Goal: Task Accomplishment & Management: Use online tool/utility

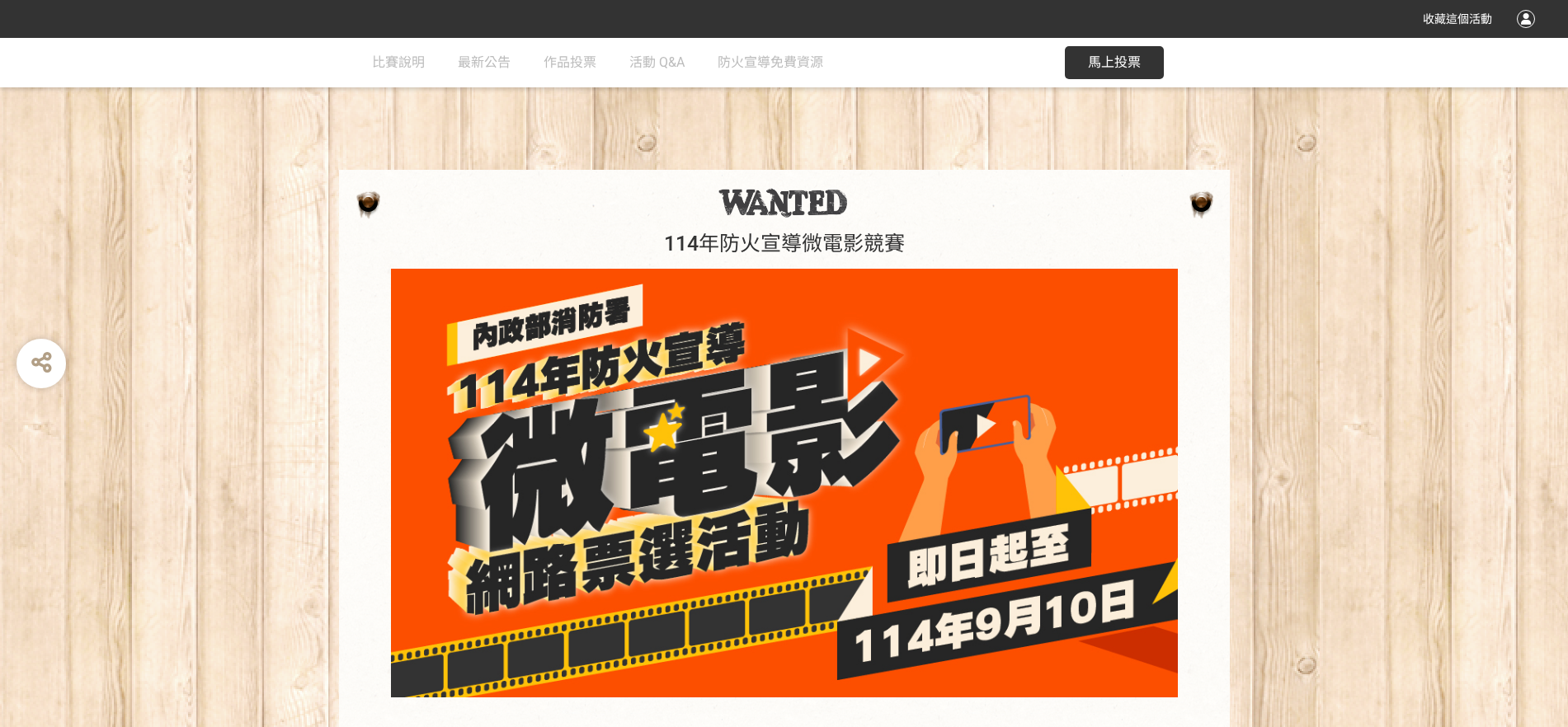
click at [1110, 46] on button "馬上投票" at bounding box center [1114, 62] width 99 height 33
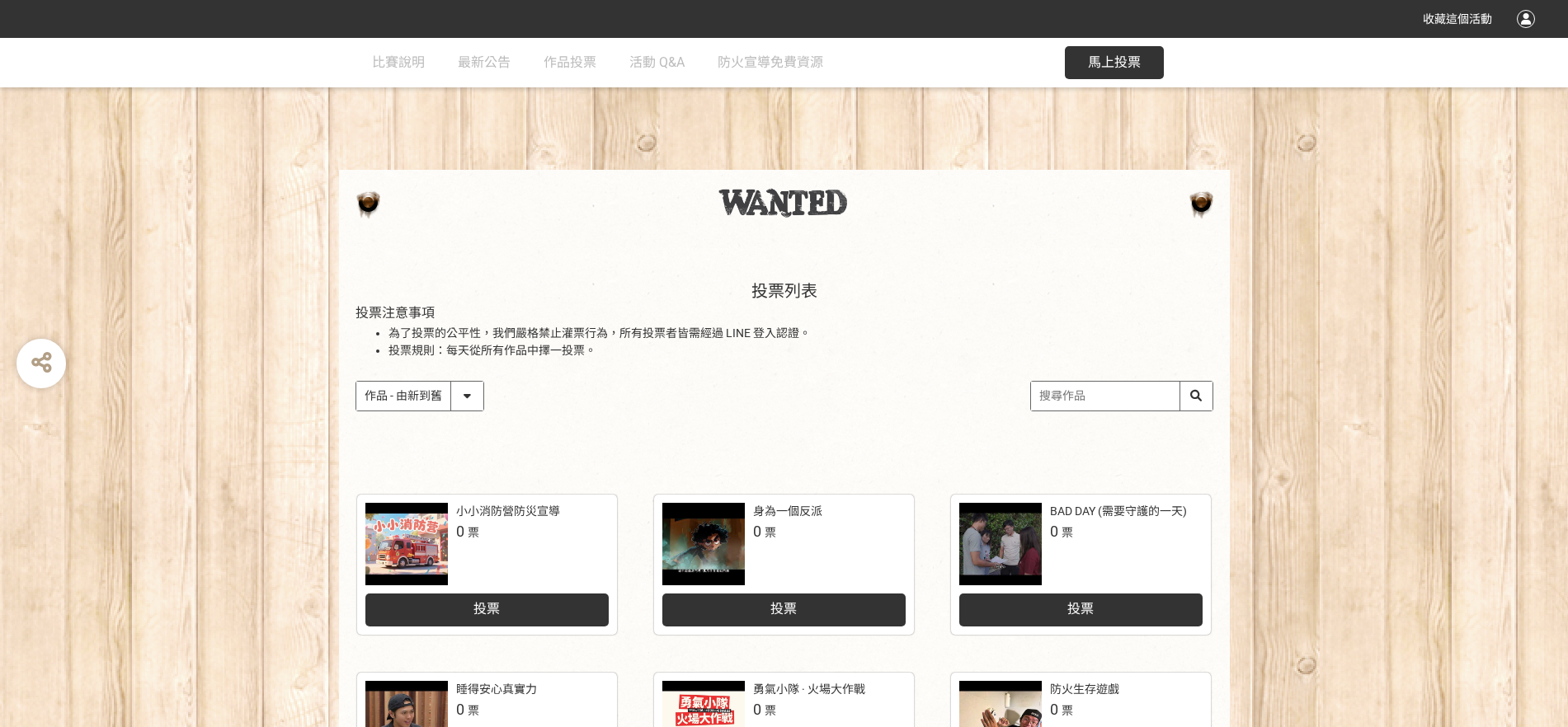
click at [802, 602] on div "投票" at bounding box center [784, 610] width 243 height 33
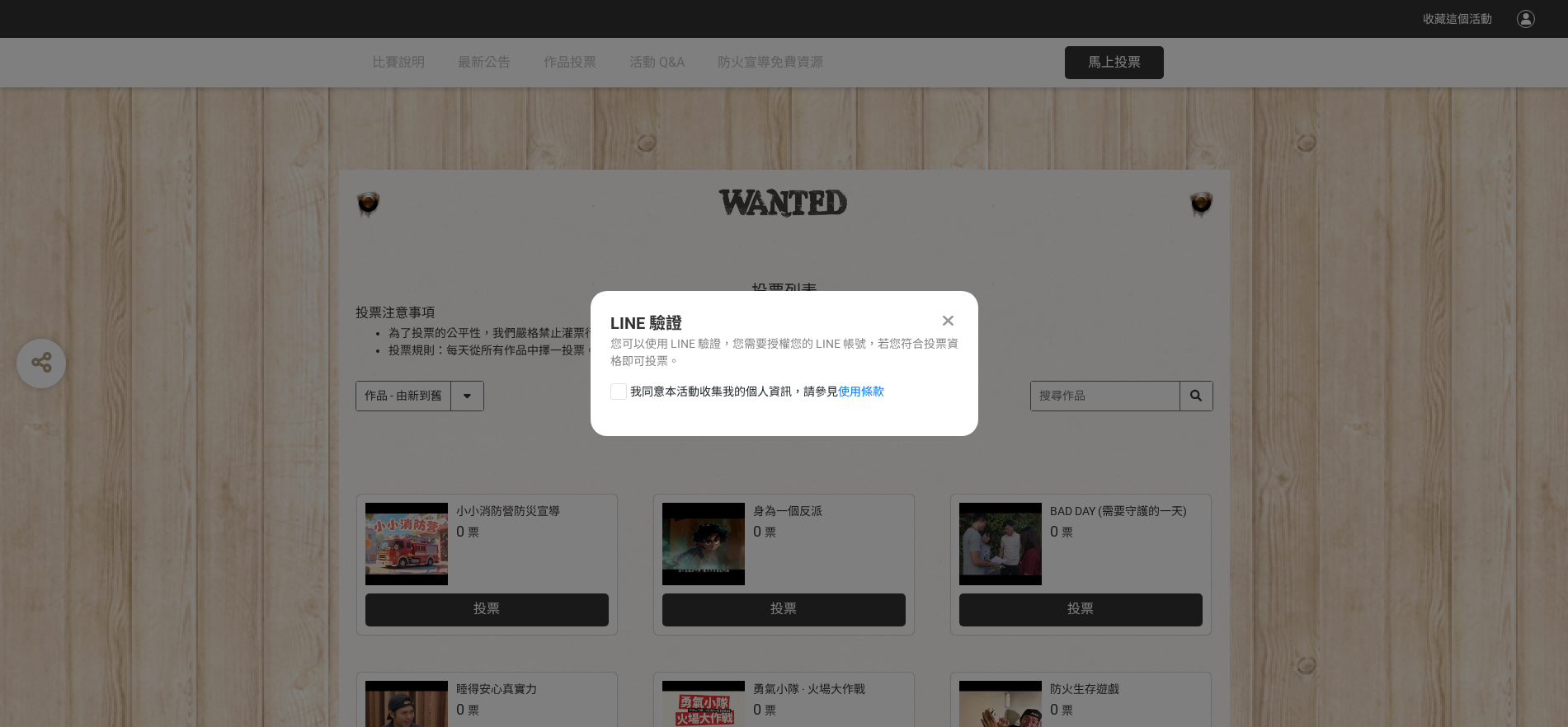
click at [662, 392] on span "我同意本活動收集我的個人資訊，請參見 使用條款" at bounding box center [757, 392] width 254 height 17
click at [621, 392] on input "我同意本活動收集我的個人資訊，請參見 使用條款" at bounding box center [616, 391] width 10 height 10
checkbox input "false"
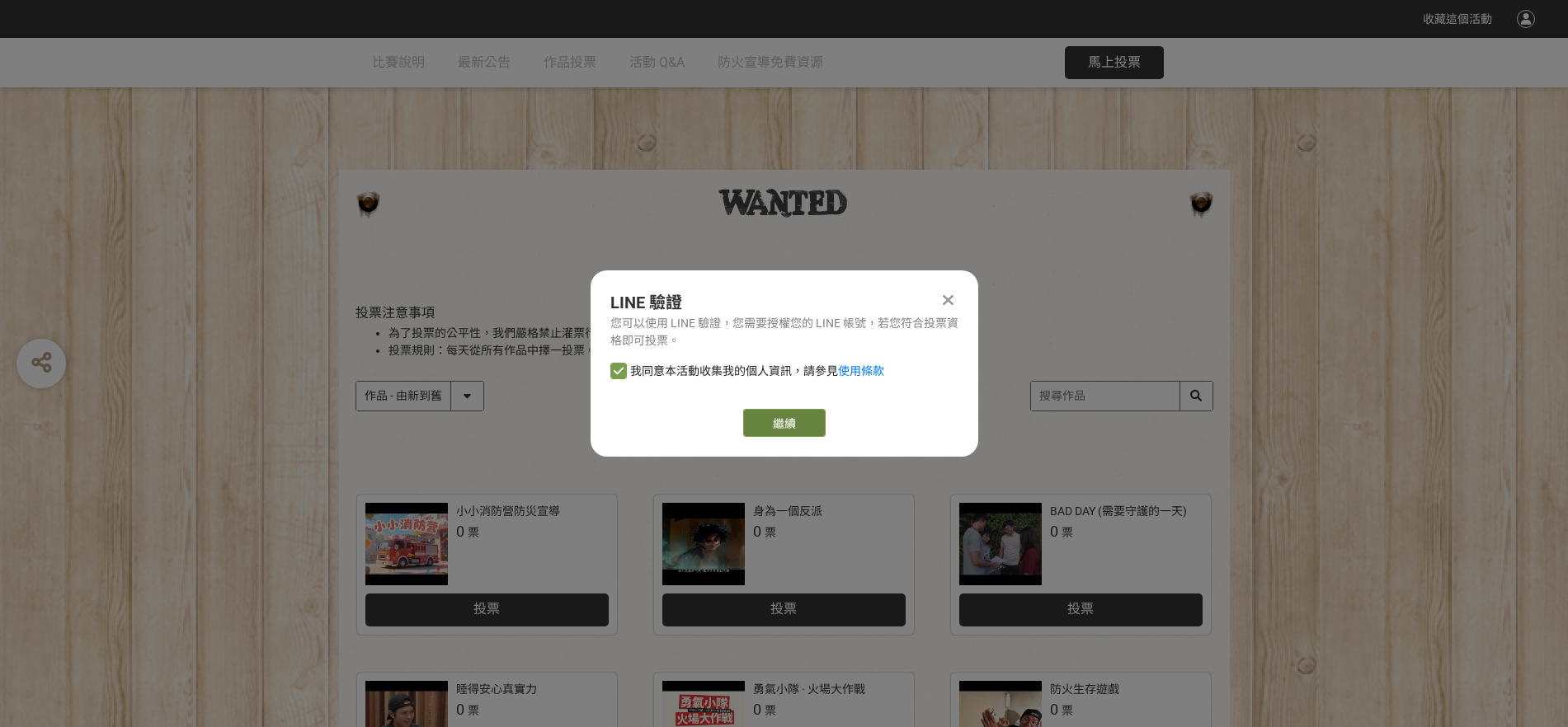
click at [766, 417] on link "繼續" at bounding box center [784, 422] width 83 height 28
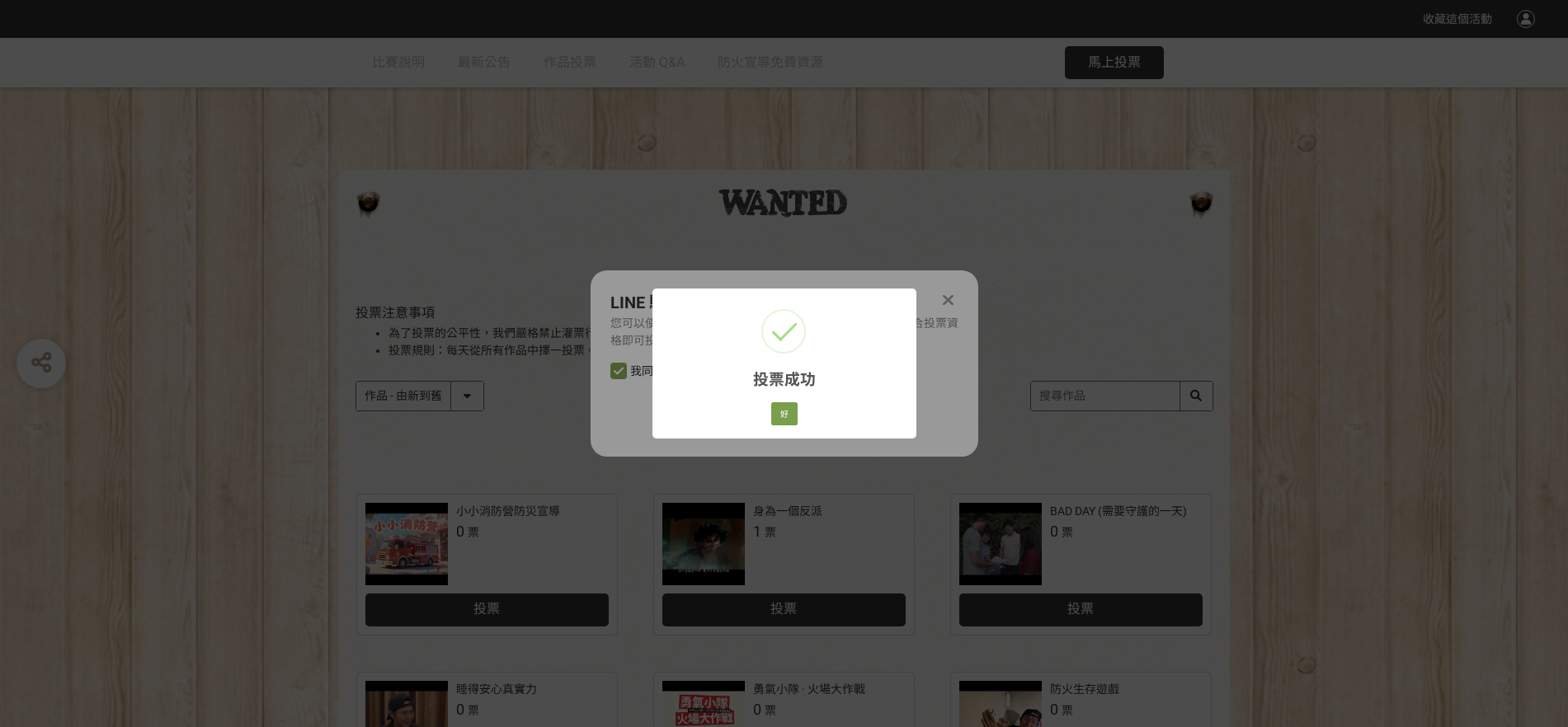
drag, startPoint x: 746, startPoint y: 414, endPoint x: 761, endPoint y: 414, distance: 15.0
click at [746, 414] on div "投票成功 × 好 Cancel" at bounding box center [784, 363] width 264 height 150
click at [774, 414] on button "好" at bounding box center [784, 414] width 27 height 23
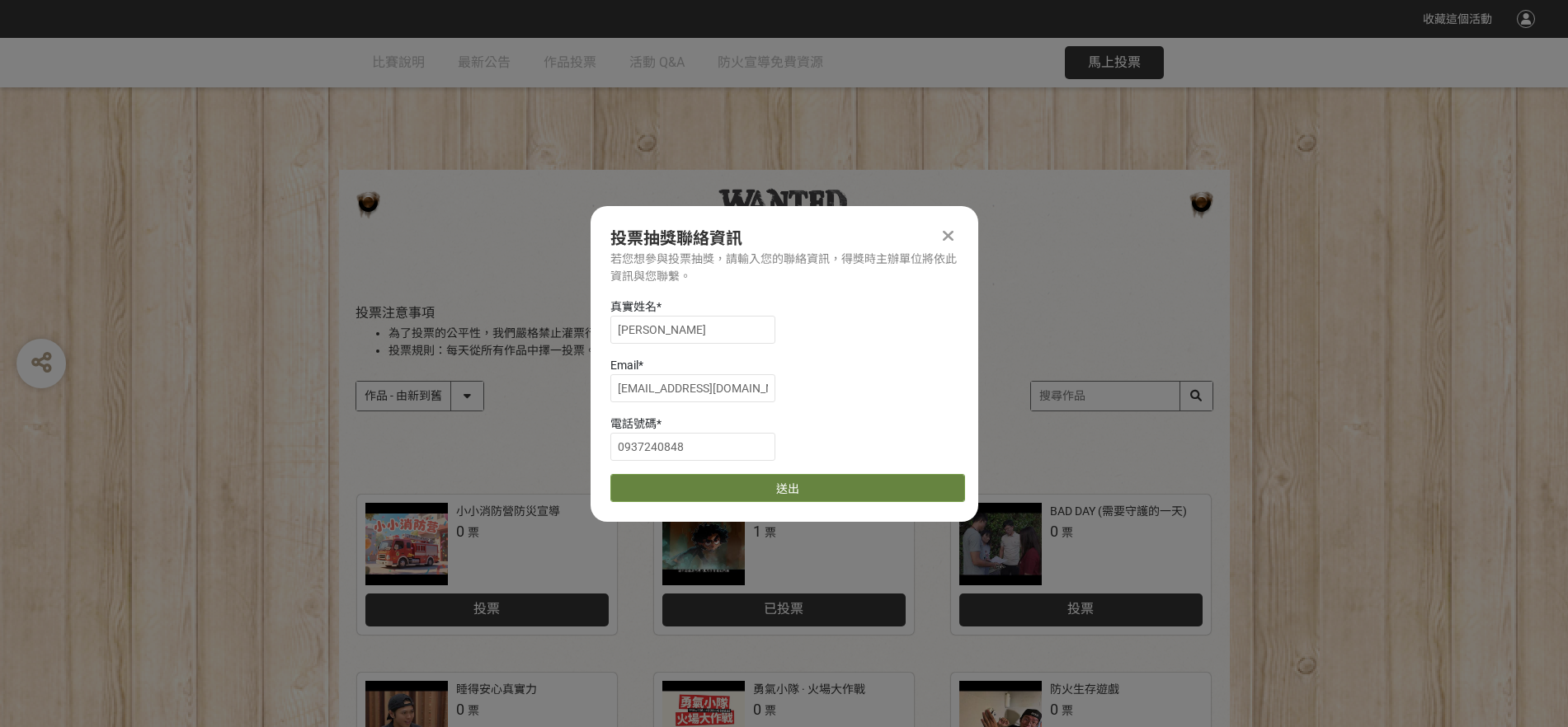
click at [788, 495] on button "送出" at bounding box center [787, 487] width 355 height 28
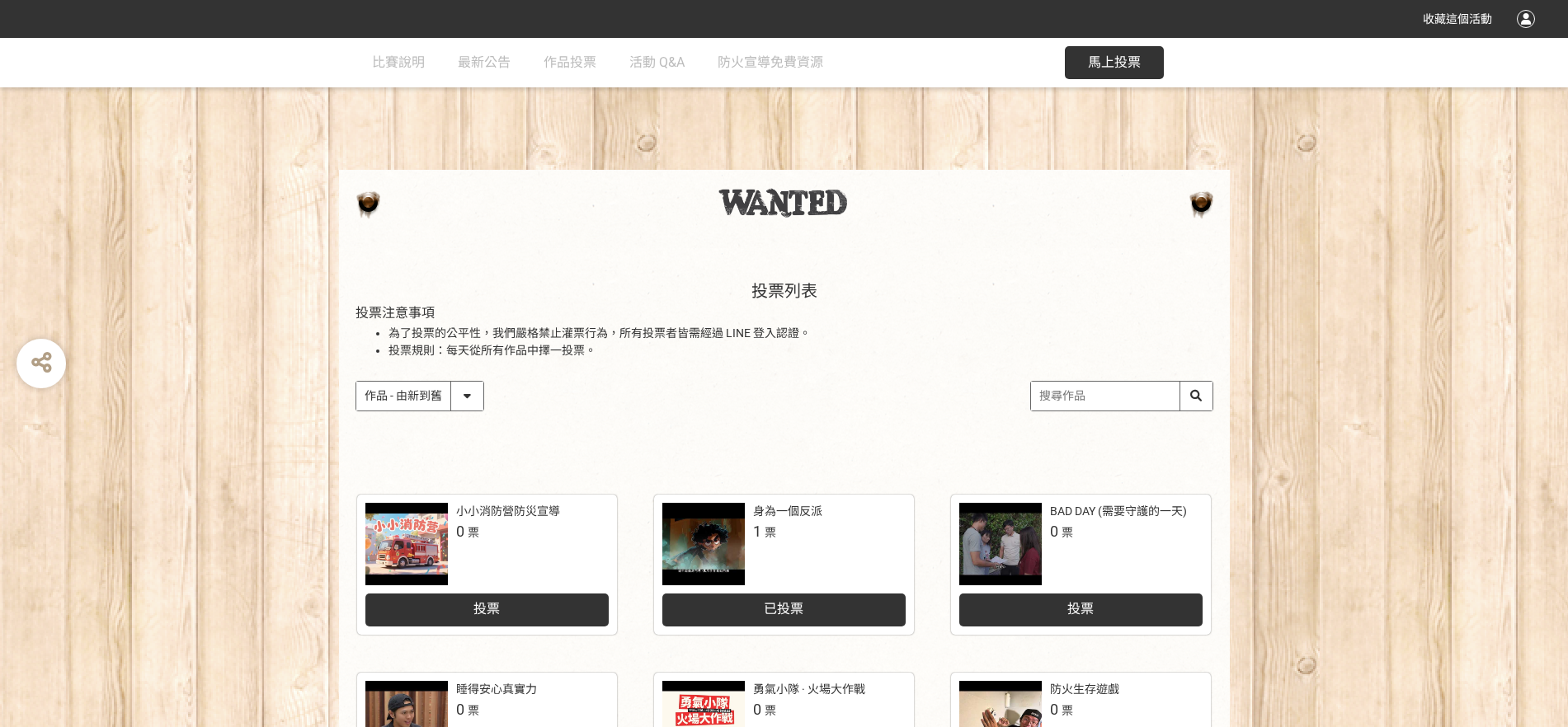
click at [872, 381] on div "作品 - 由新到舊 作品 - 由舊到新 票數 - 由多到少 票數 - 由少到多" at bounding box center [784, 396] width 858 height 30
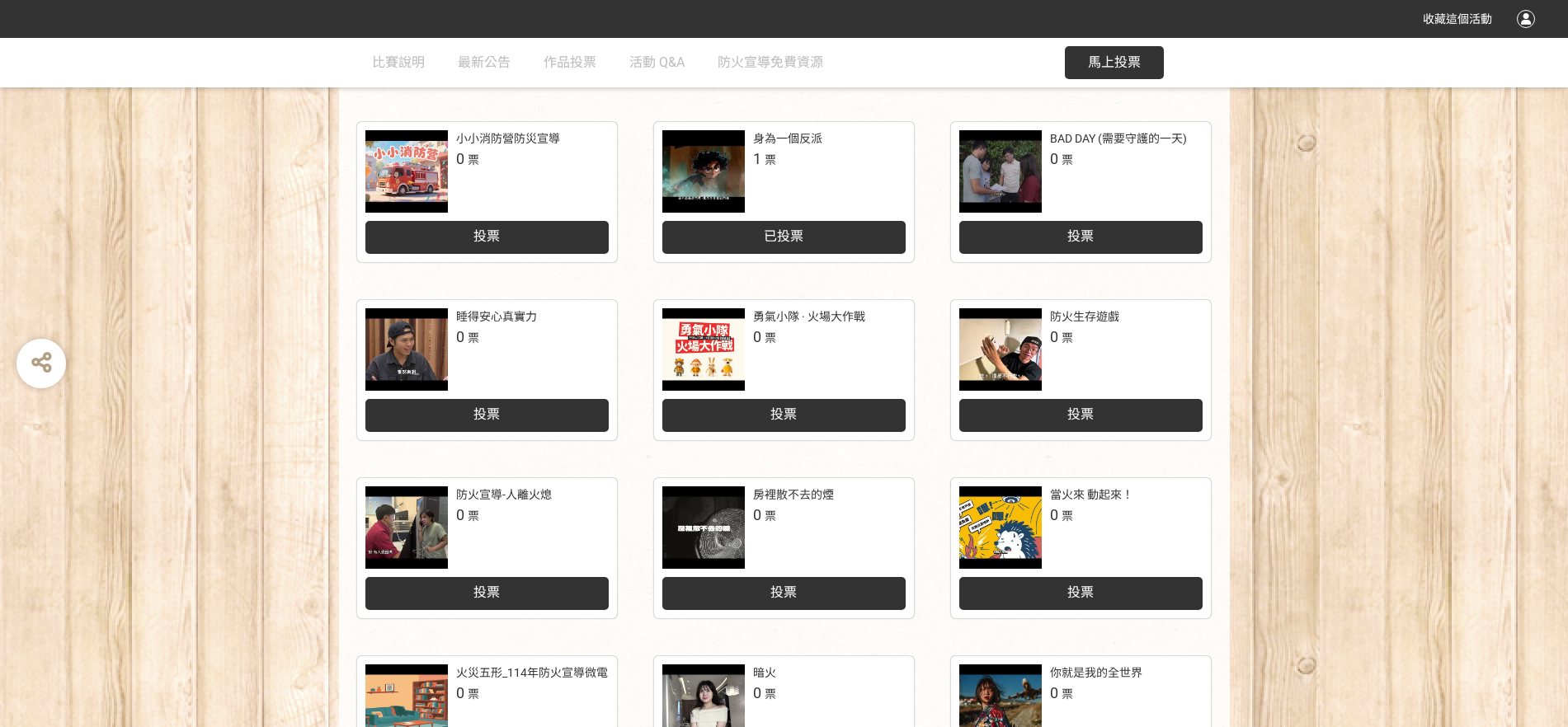
scroll to position [706, 0]
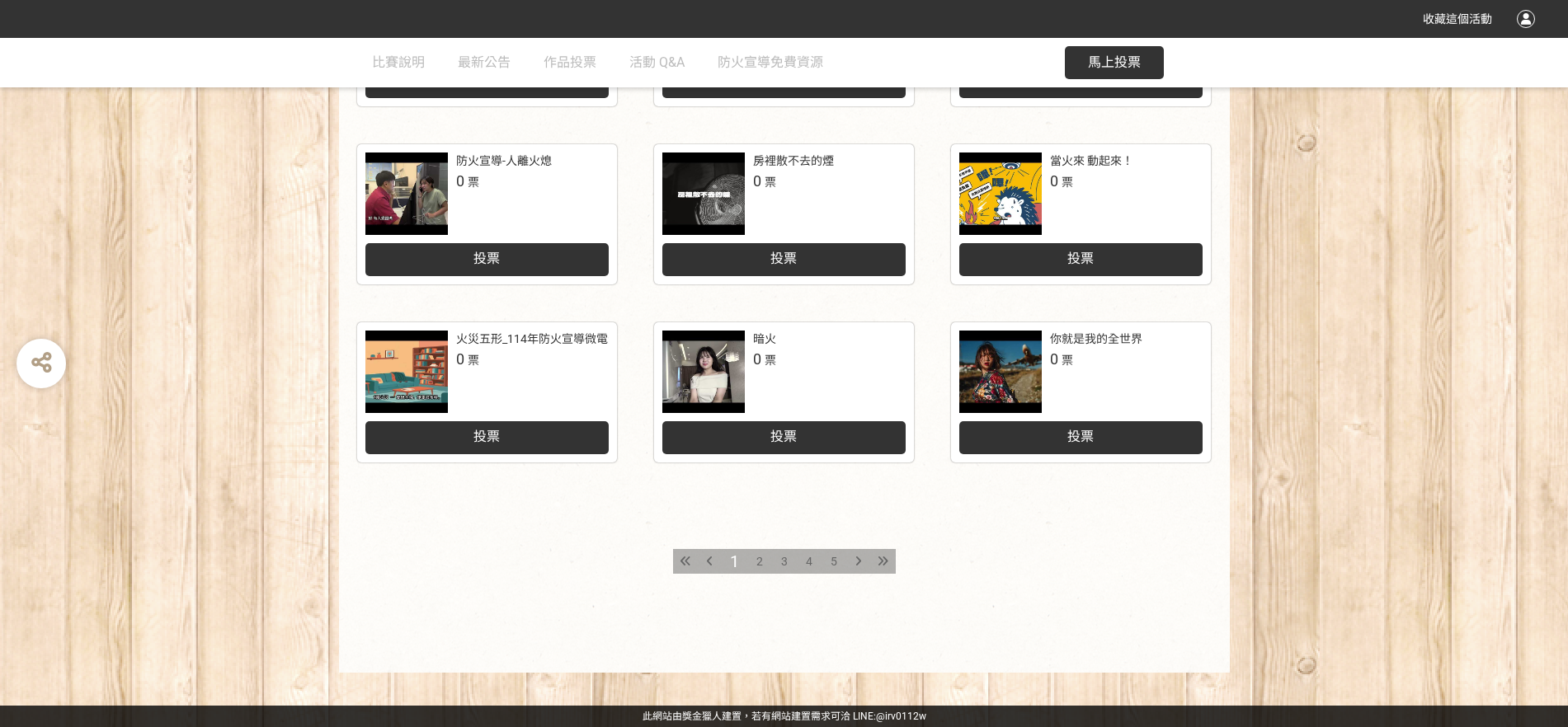
click at [766, 558] on div "2" at bounding box center [760, 561] width 25 height 25
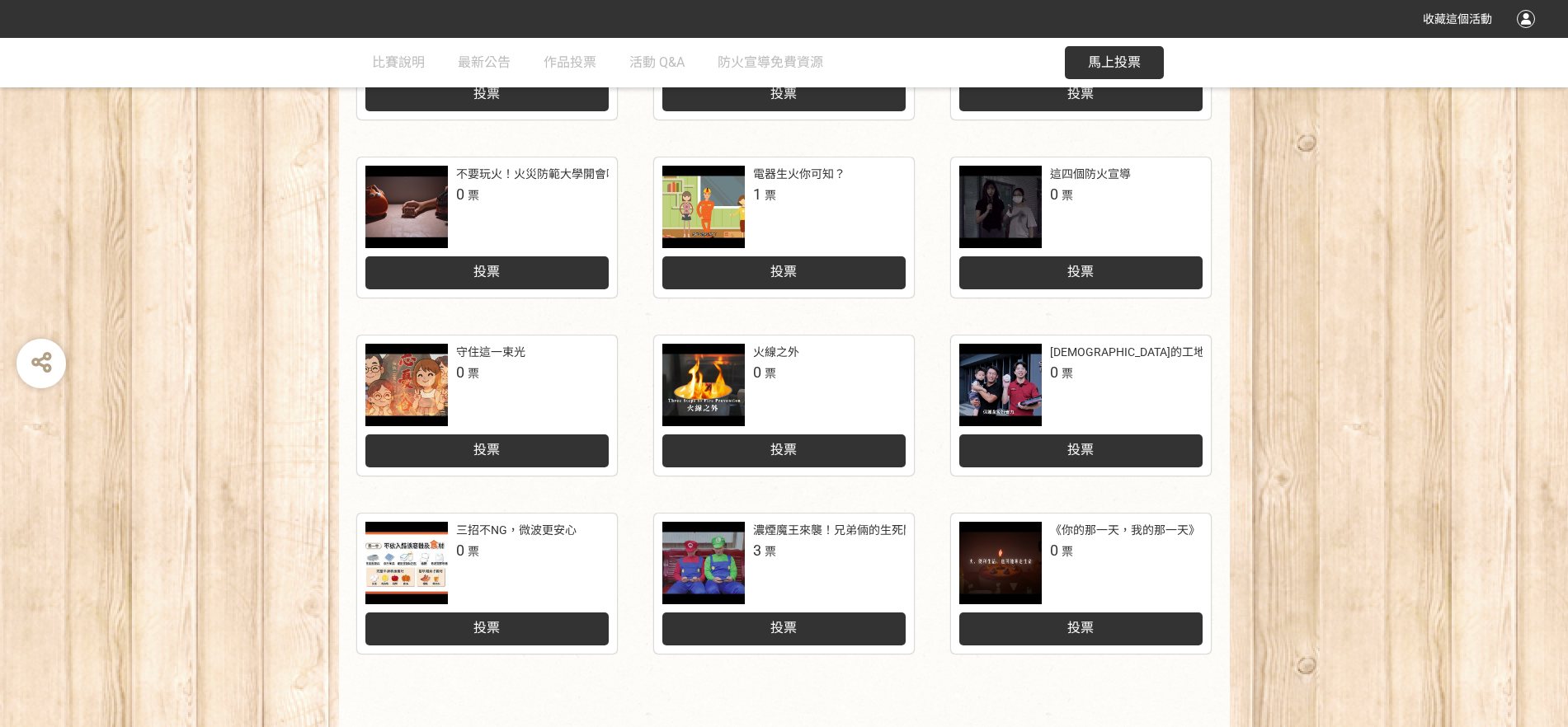
scroll to position [706, 0]
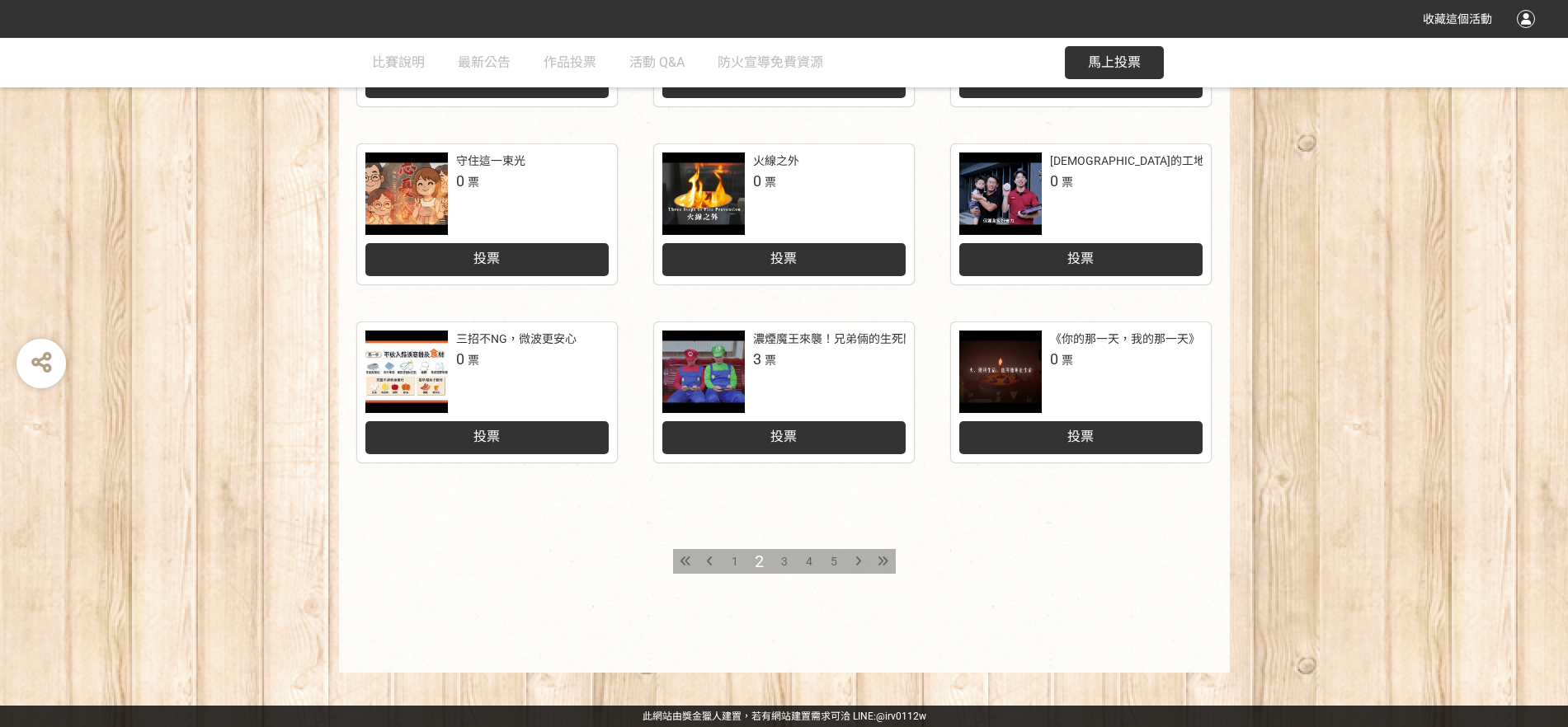
click at [786, 567] on span "3" at bounding box center [784, 561] width 7 height 13
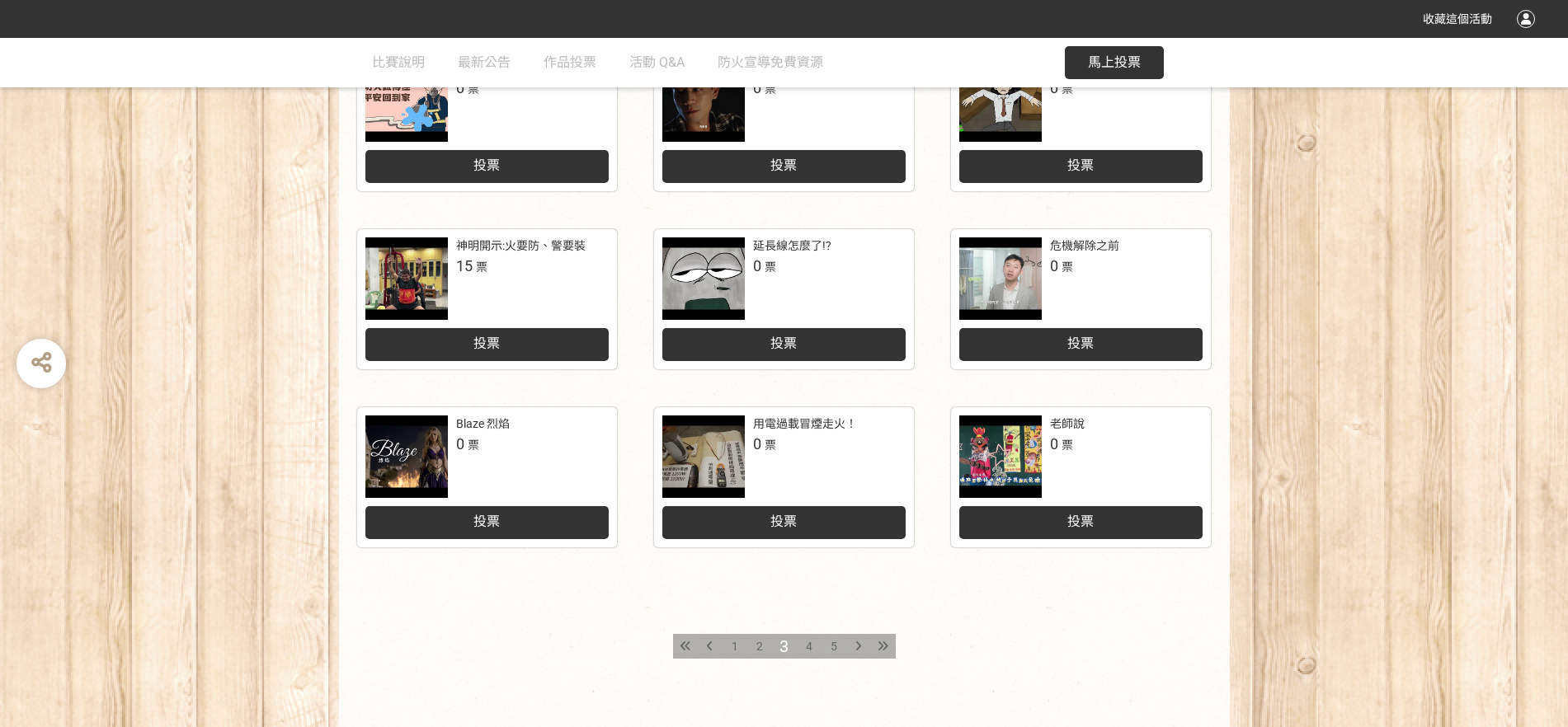
scroll to position [706, 0]
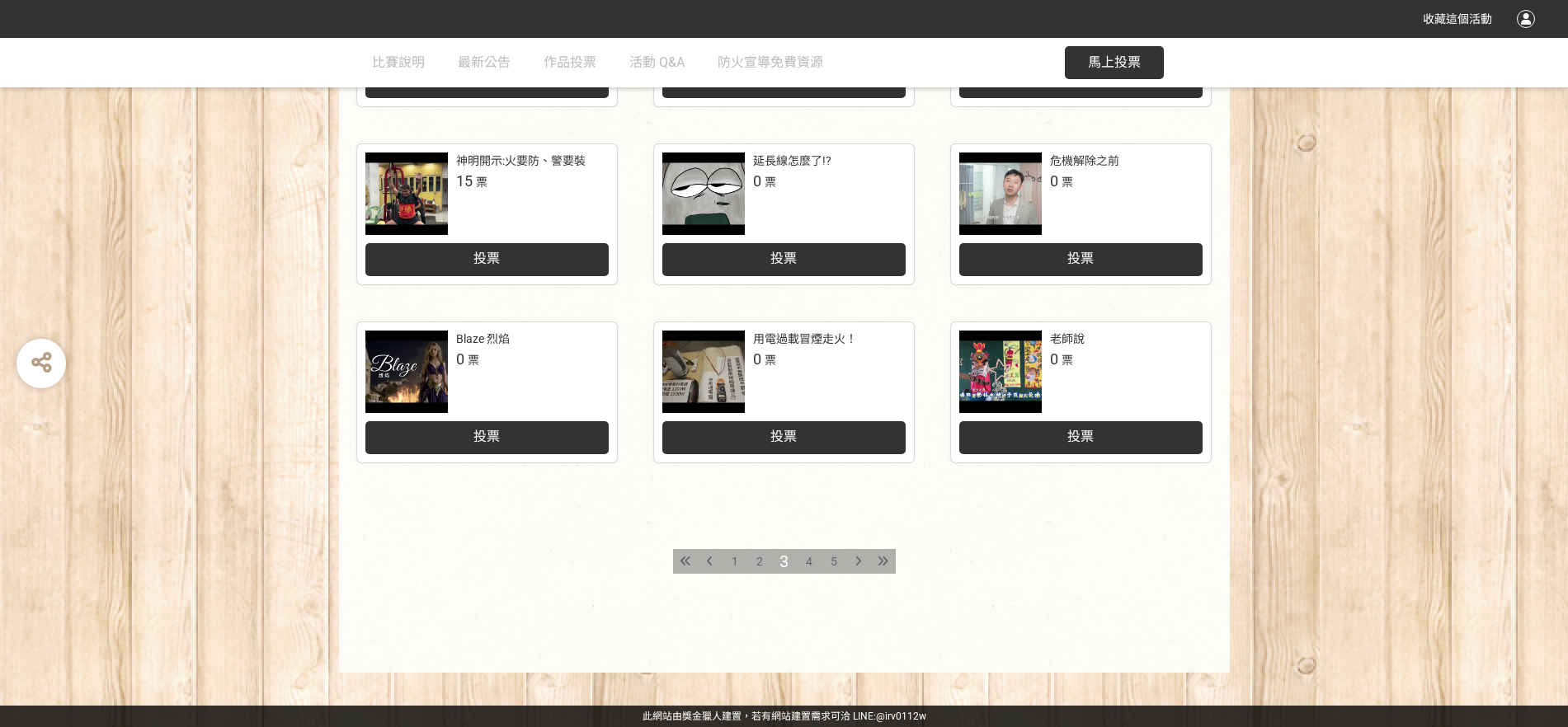
click at [804, 557] on div "4" at bounding box center [809, 561] width 25 height 25
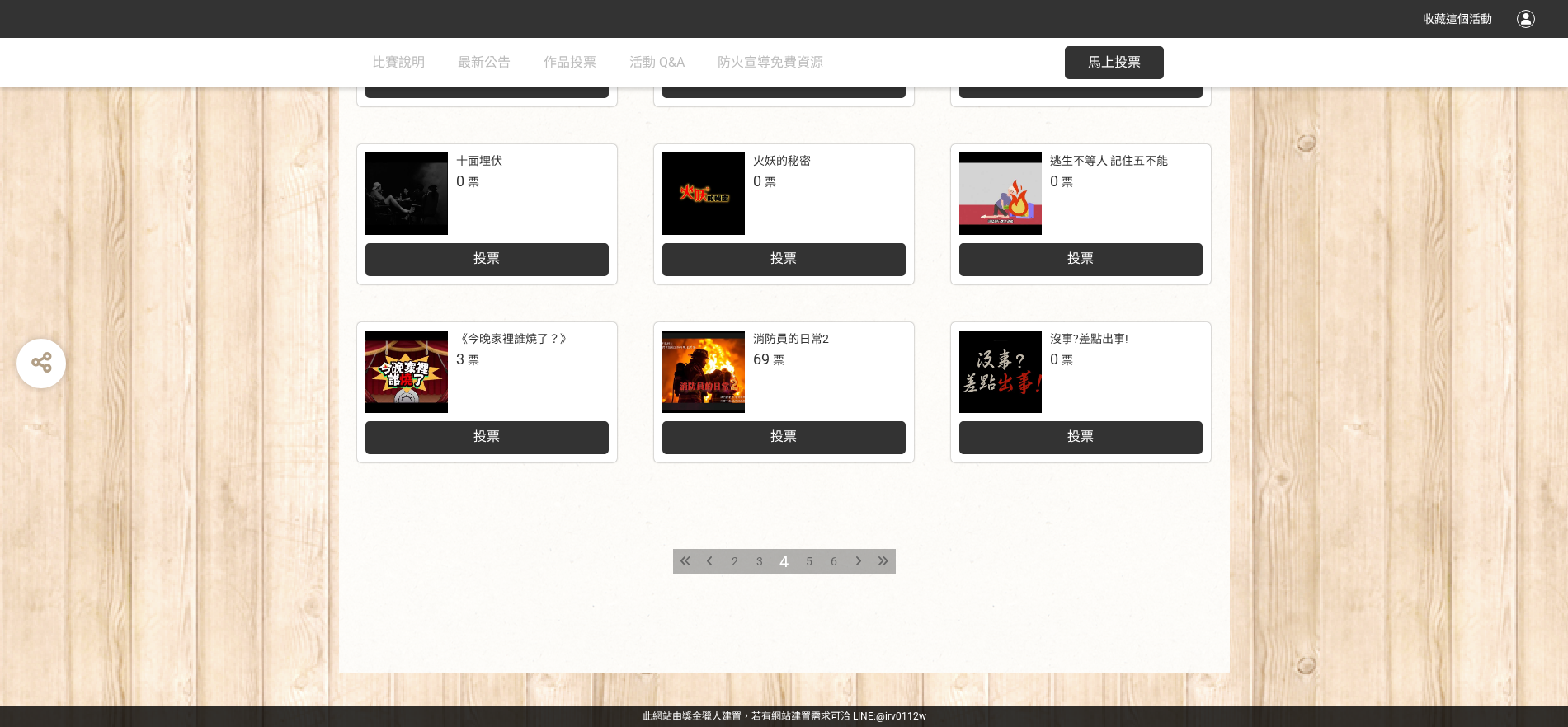
click at [814, 563] on div "5" at bounding box center [809, 561] width 25 height 25
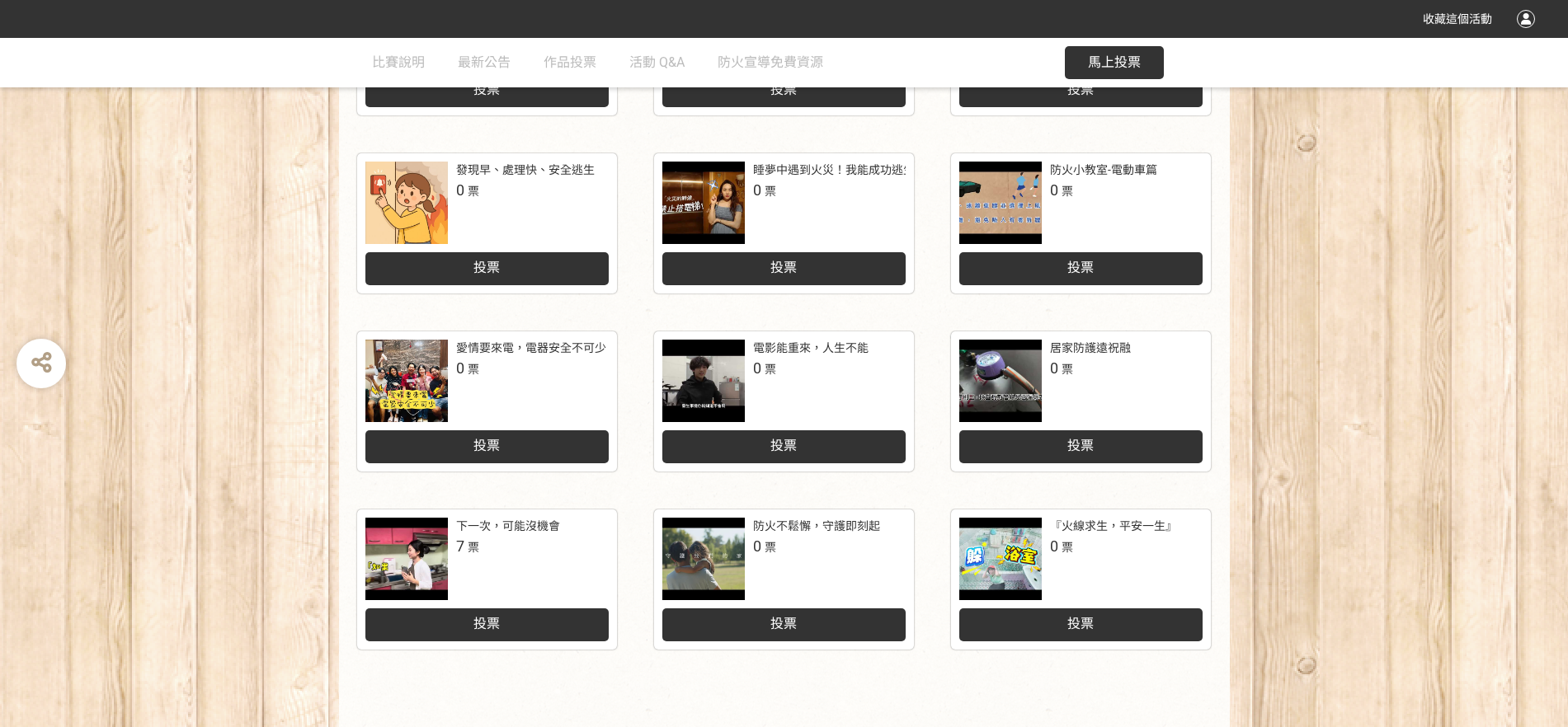
scroll to position [706, 0]
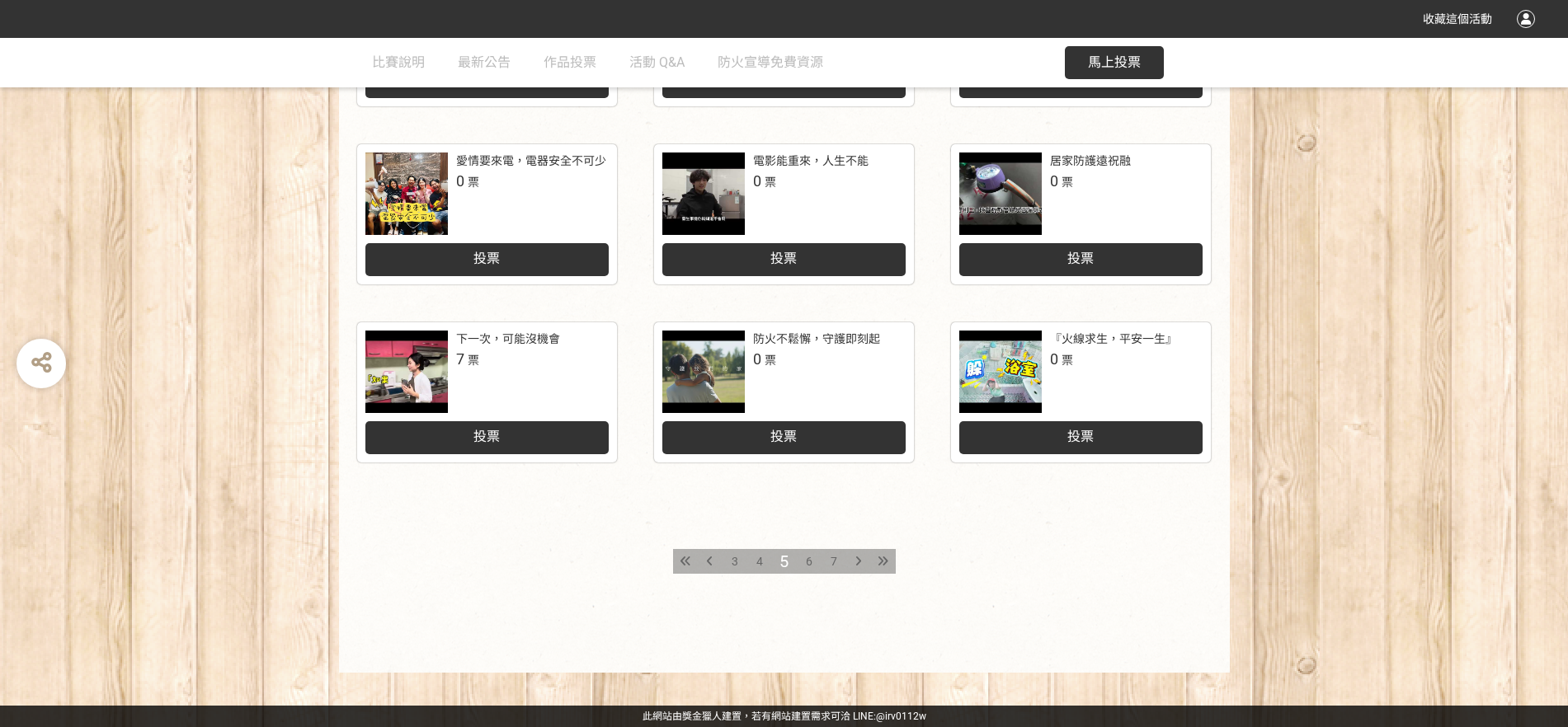
click at [823, 559] on div "7" at bounding box center [834, 561] width 25 height 25
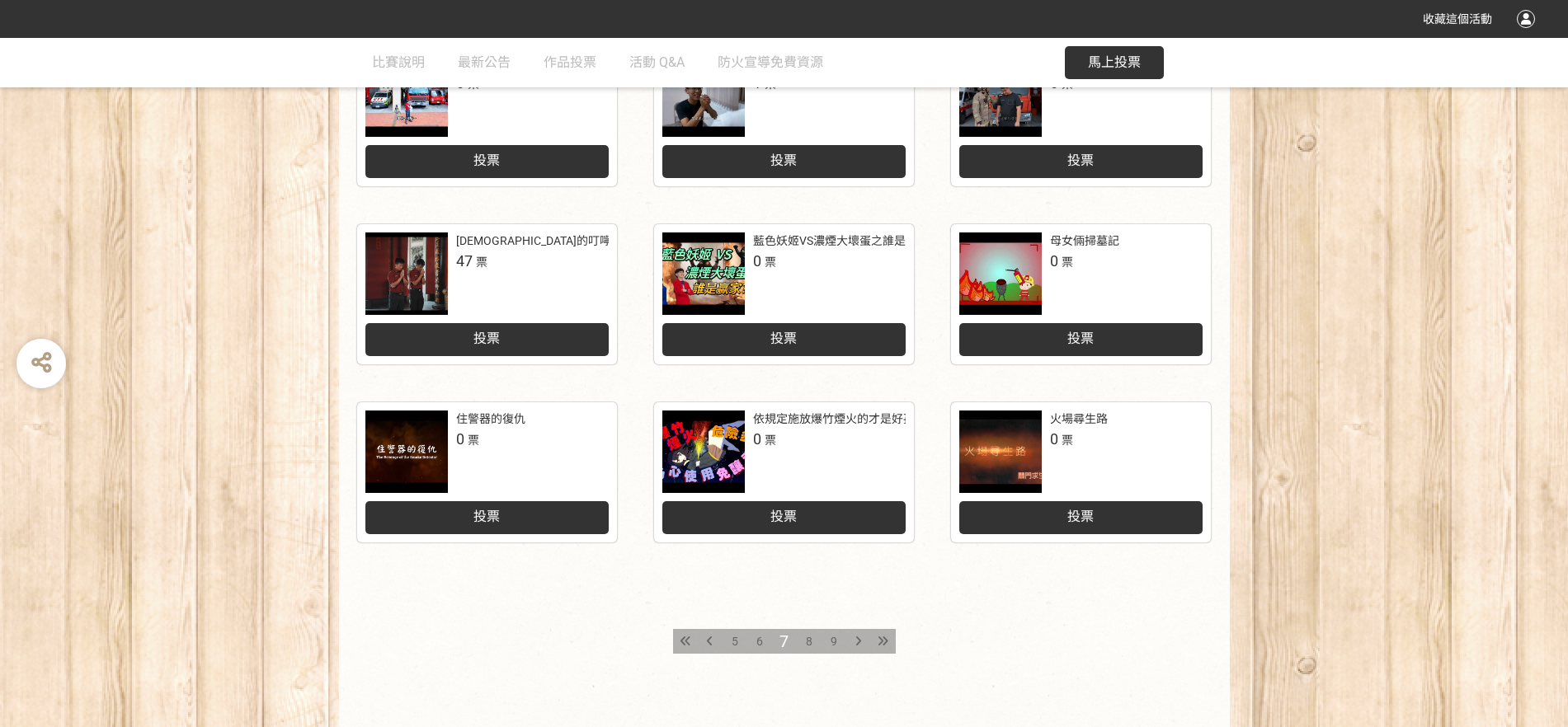
scroll to position [706, 0]
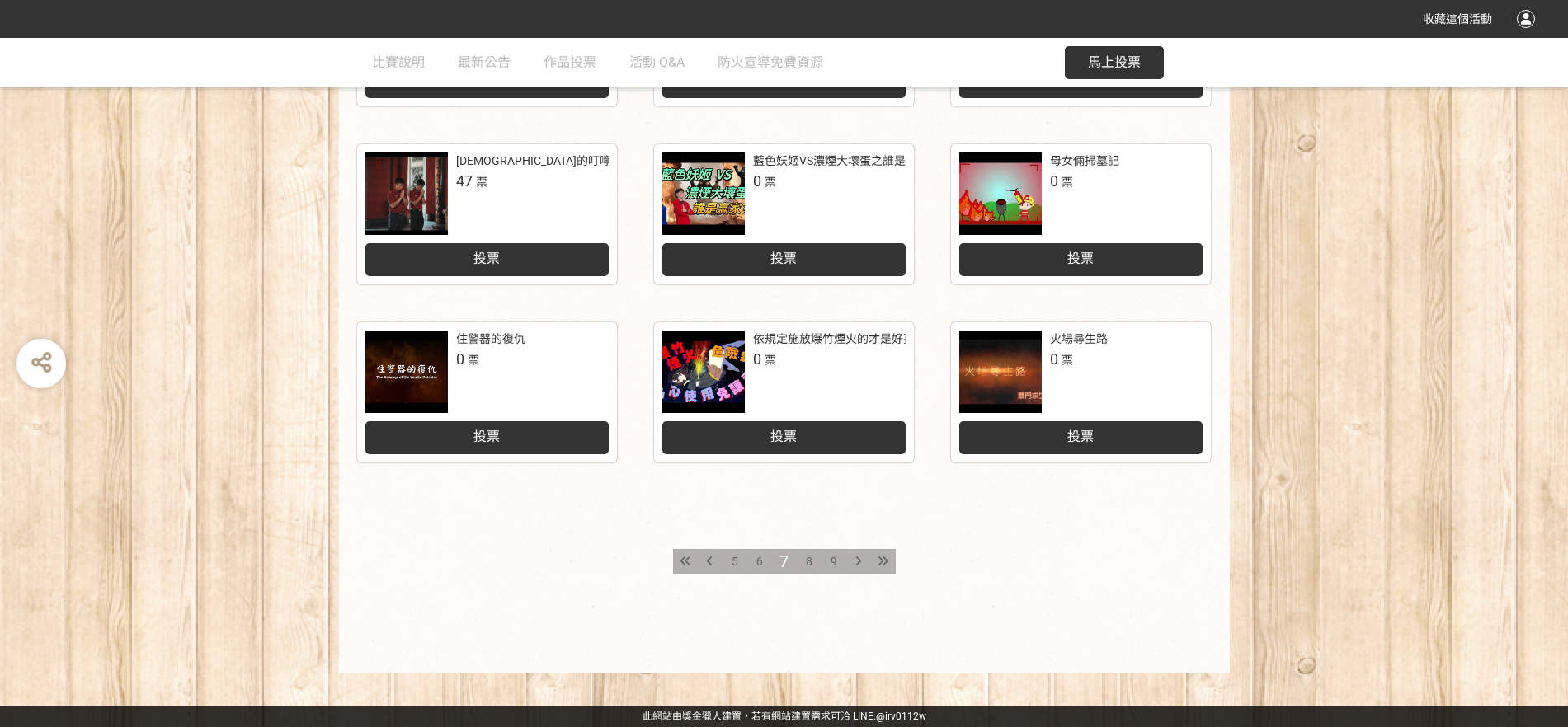
click at [817, 559] on div "8" at bounding box center [809, 561] width 25 height 25
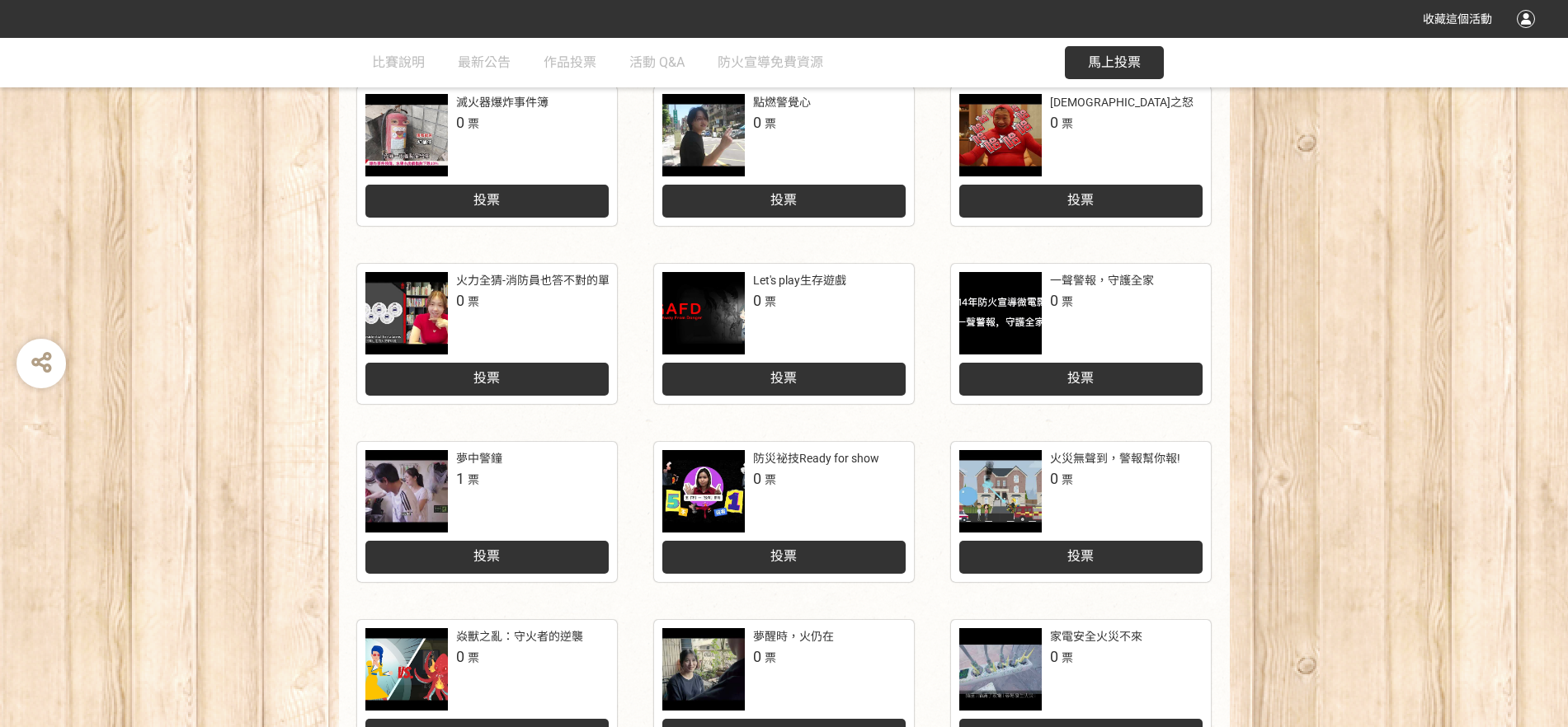
scroll to position [706, 0]
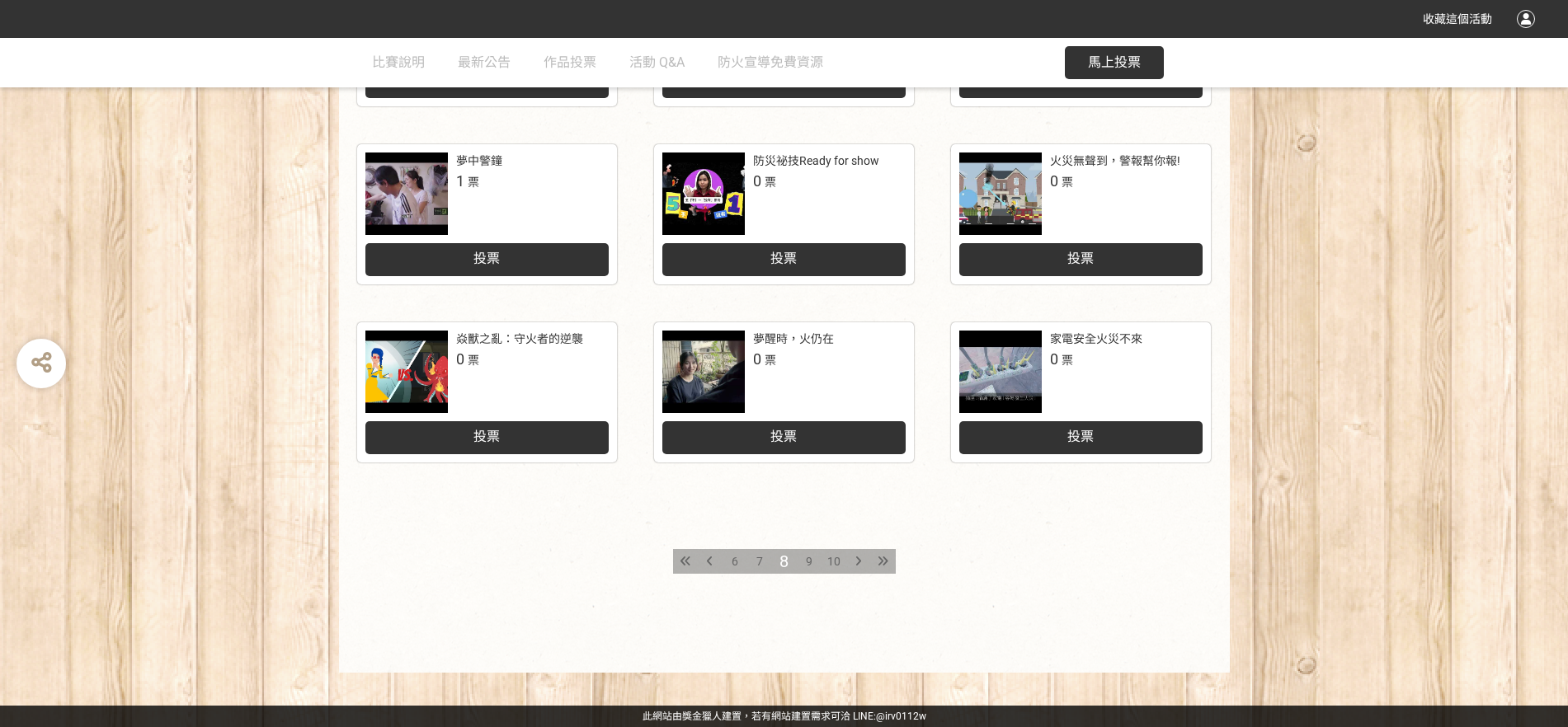
click at [805, 557] on span "9" at bounding box center [808, 561] width 7 height 13
